Goal: Task Accomplishment & Management: Complete application form

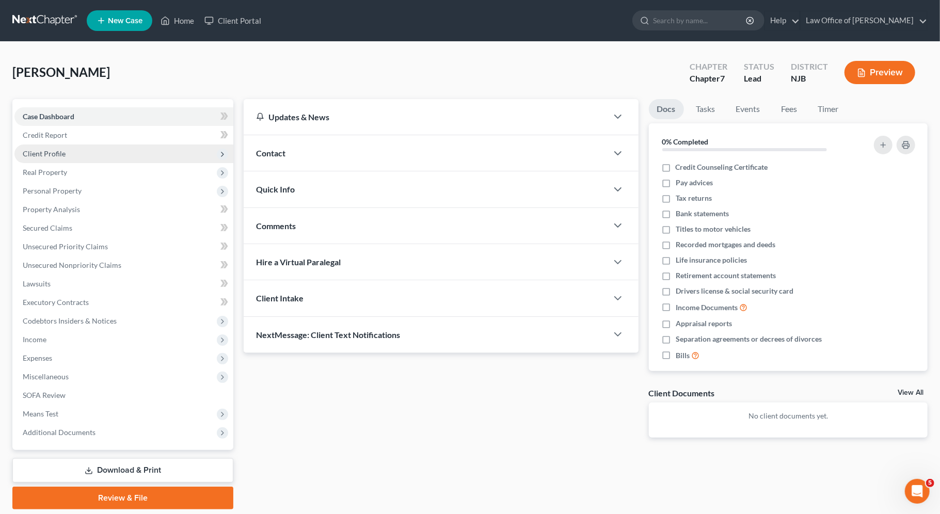
click at [128, 149] on span "Client Profile" at bounding box center [123, 154] width 219 height 19
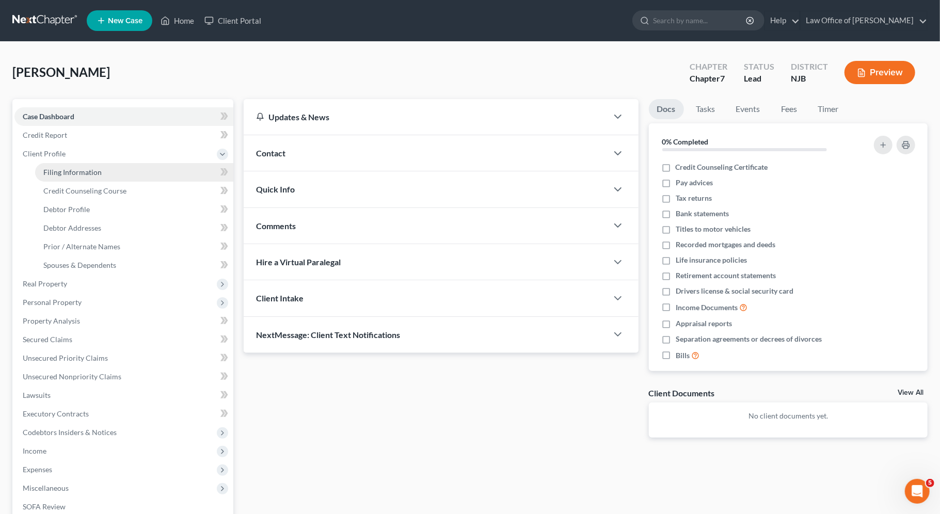
click at [122, 167] on link "Filing Information" at bounding box center [134, 172] width 198 height 19
select select "1"
select select "0"
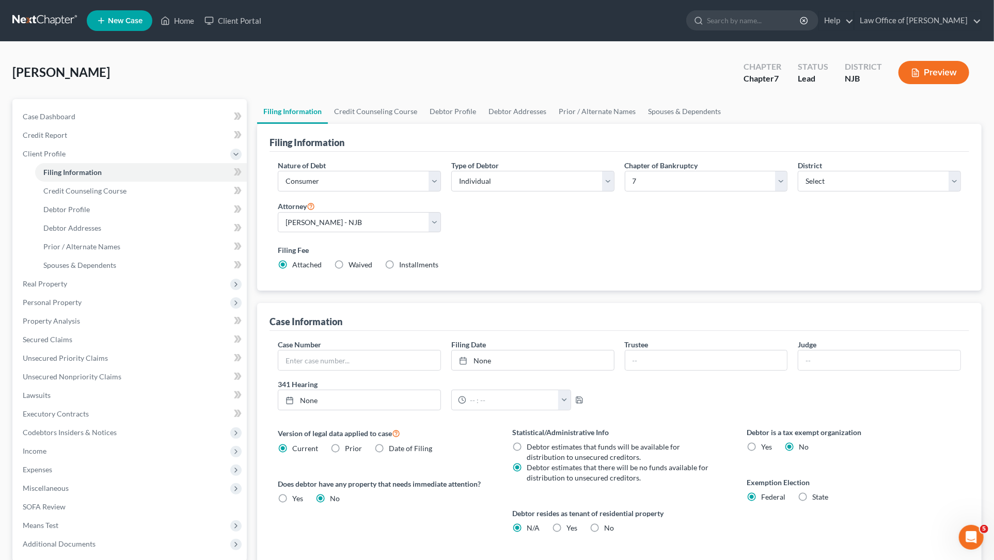
click at [939, 68] on button "Preview" at bounding box center [933, 72] width 71 height 23
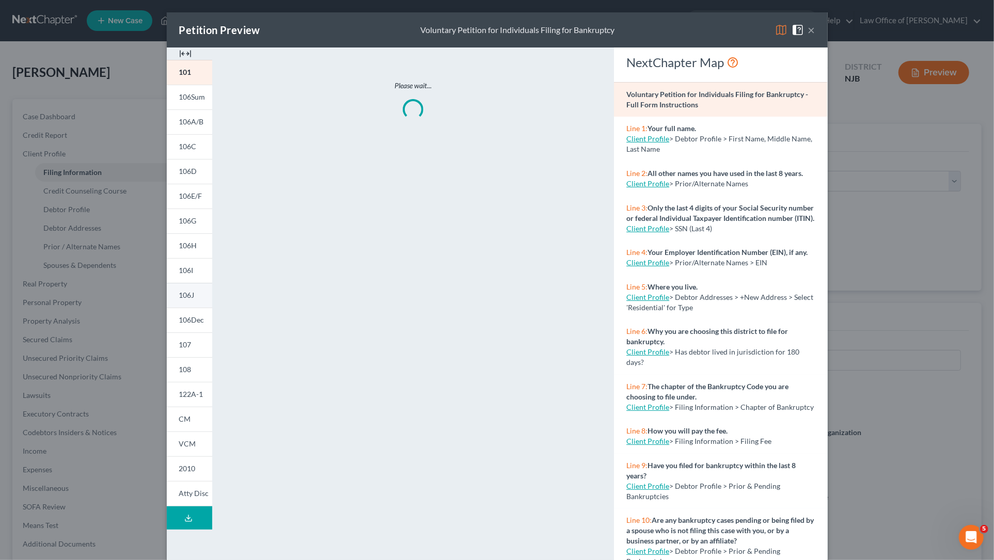
click at [190, 292] on span "106J" at bounding box center [186, 295] width 15 height 9
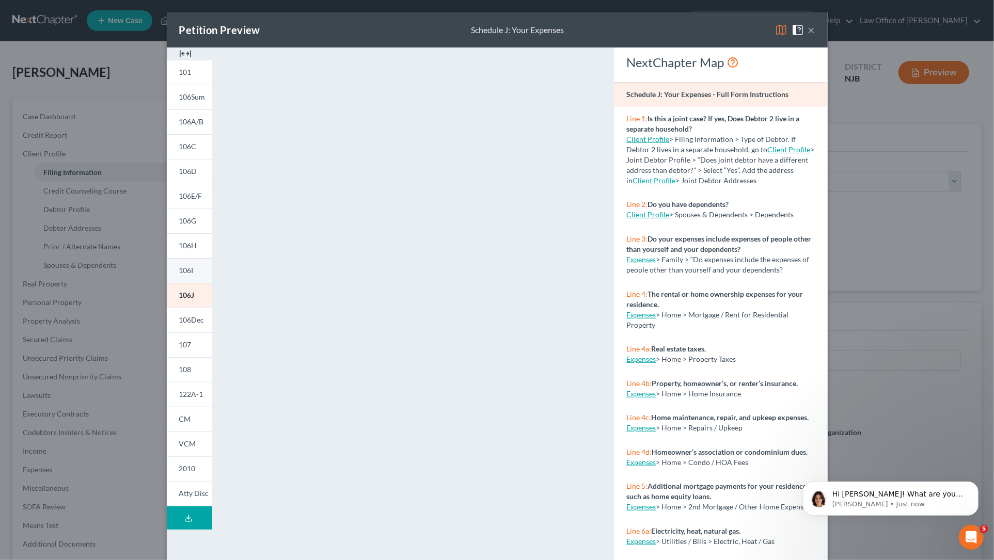
click at [200, 274] on link "106I" at bounding box center [189, 270] width 45 height 25
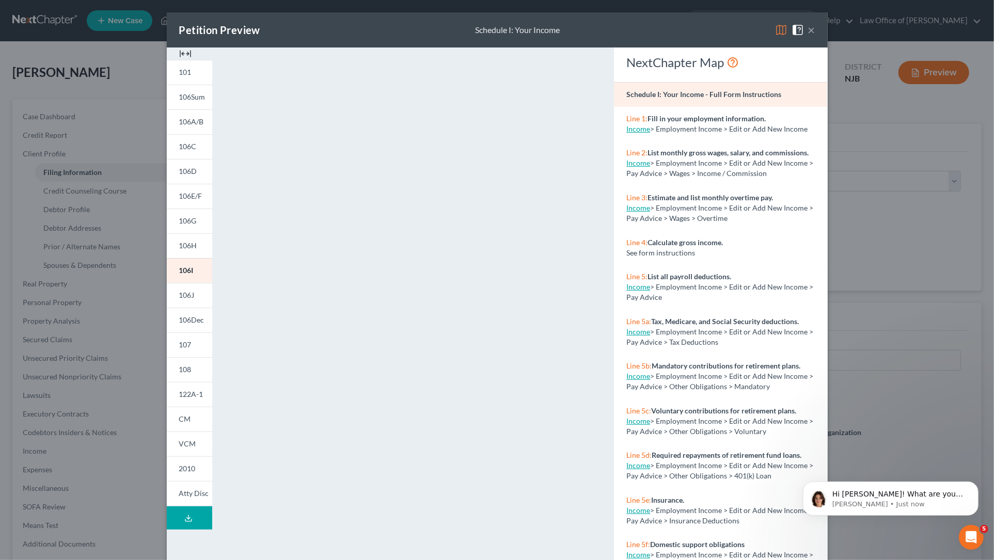
scroll to position [22, 0]
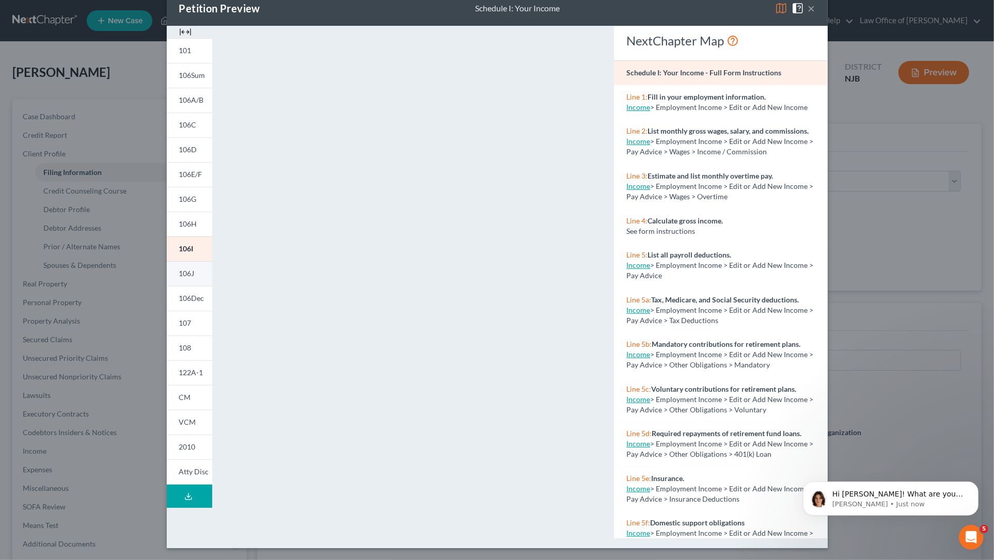
click at [185, 269] on span "106J" at bounding box center [186, 273] width 15 height 9
